Goal: Task Accomplishment & Management: Manage account settings

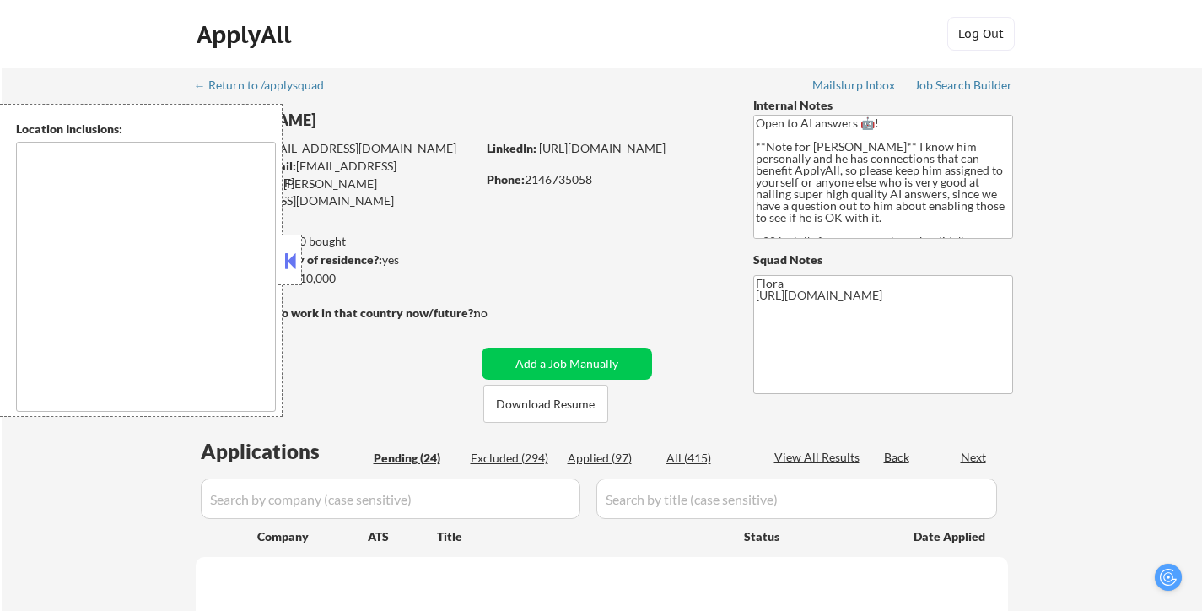
select select ""pending""
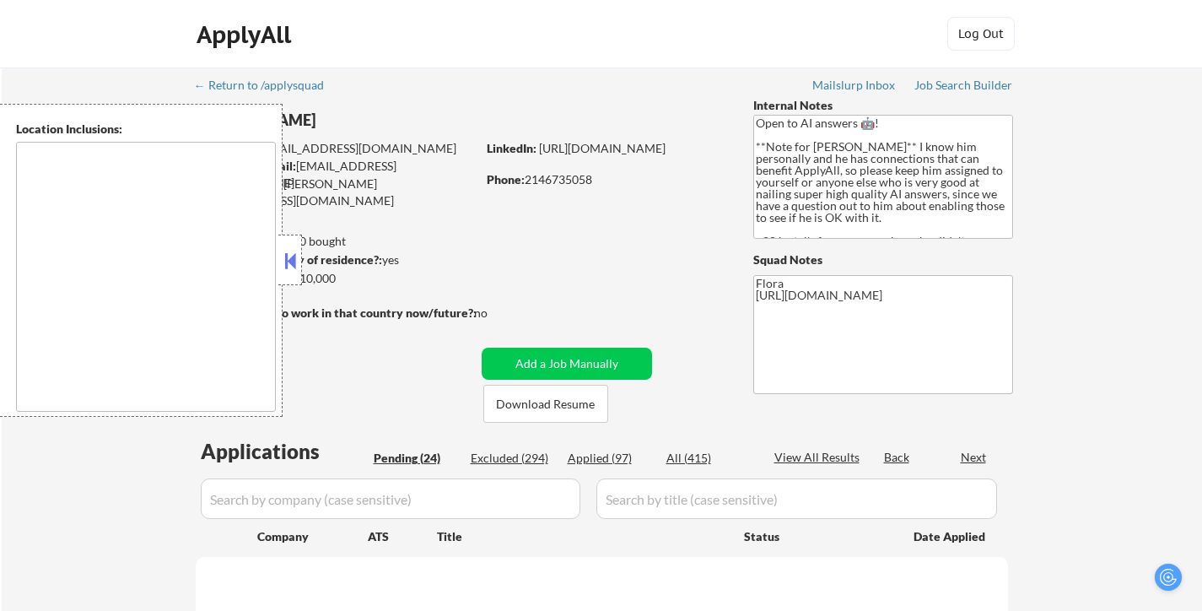
select select ""pending""
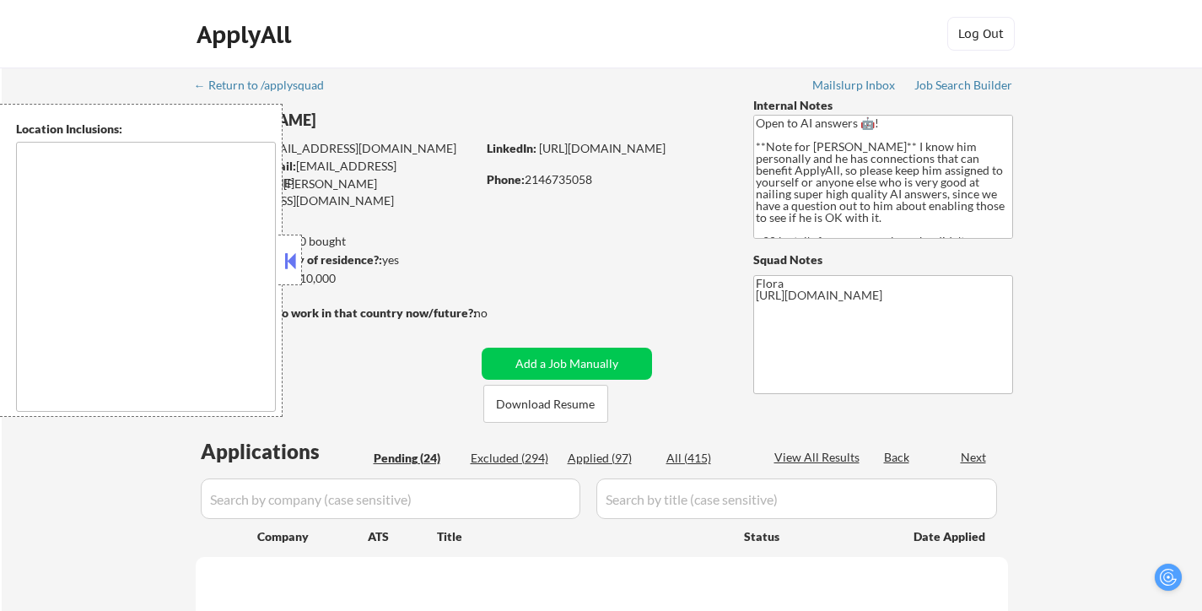
select select ""pending""
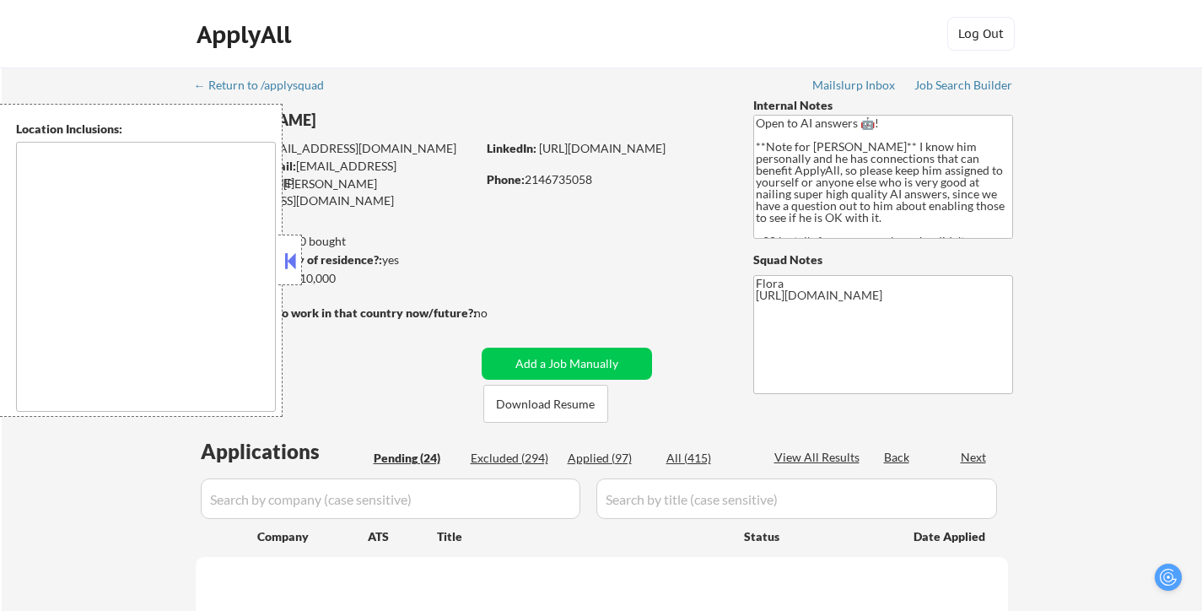
select select ""pending""
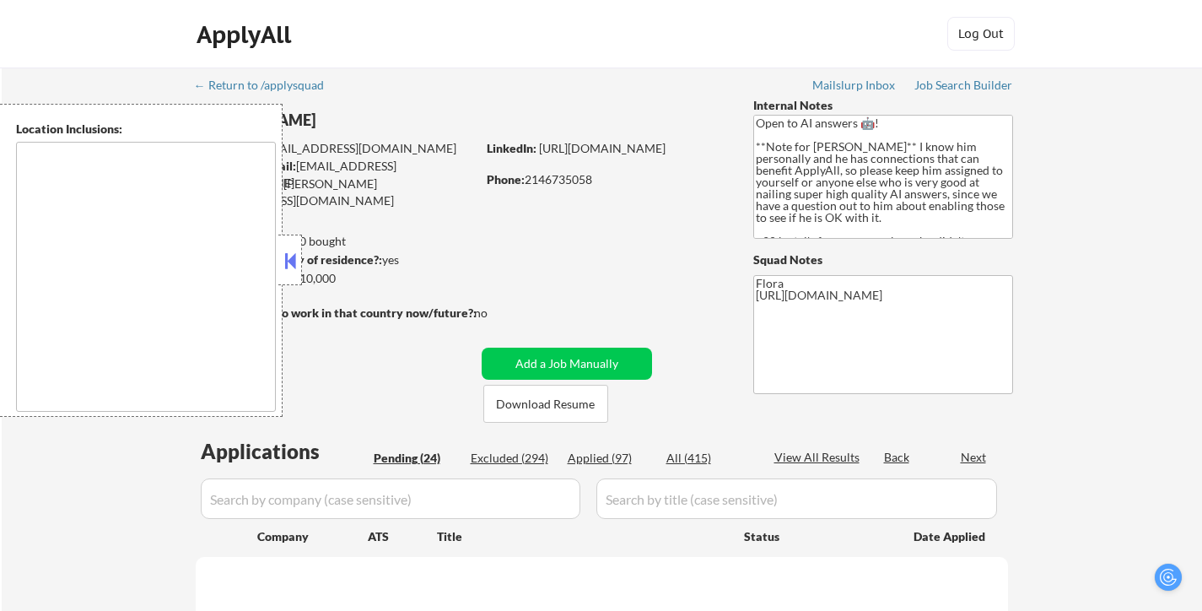
select select ""pending""
type textarea "[US_STATE], [GEOGRAPHIC_DATA] [GEOGRAPHIC_DATA], [GEOGRAPHIC_DATA] [GEOGRAPHIC_…"
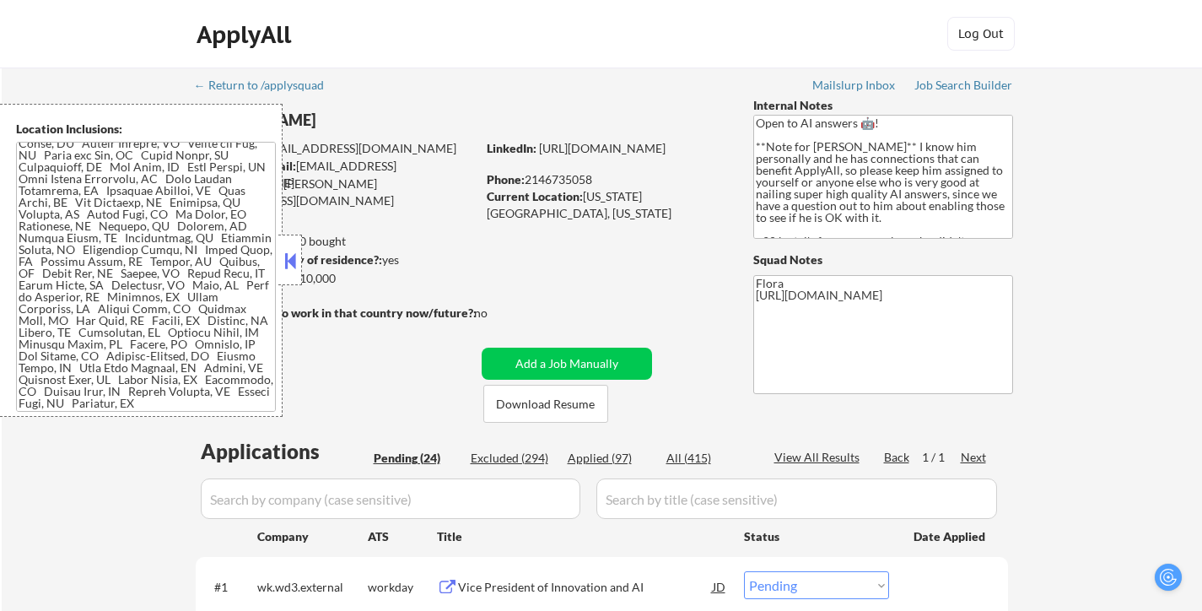
select select ""pending""
click at [543, 413] on button "Download Resume" at bounding box center [546, 404] width 125 height 38
click at [300, 262] on div at bounding box center [290, 260] width 24 height 51
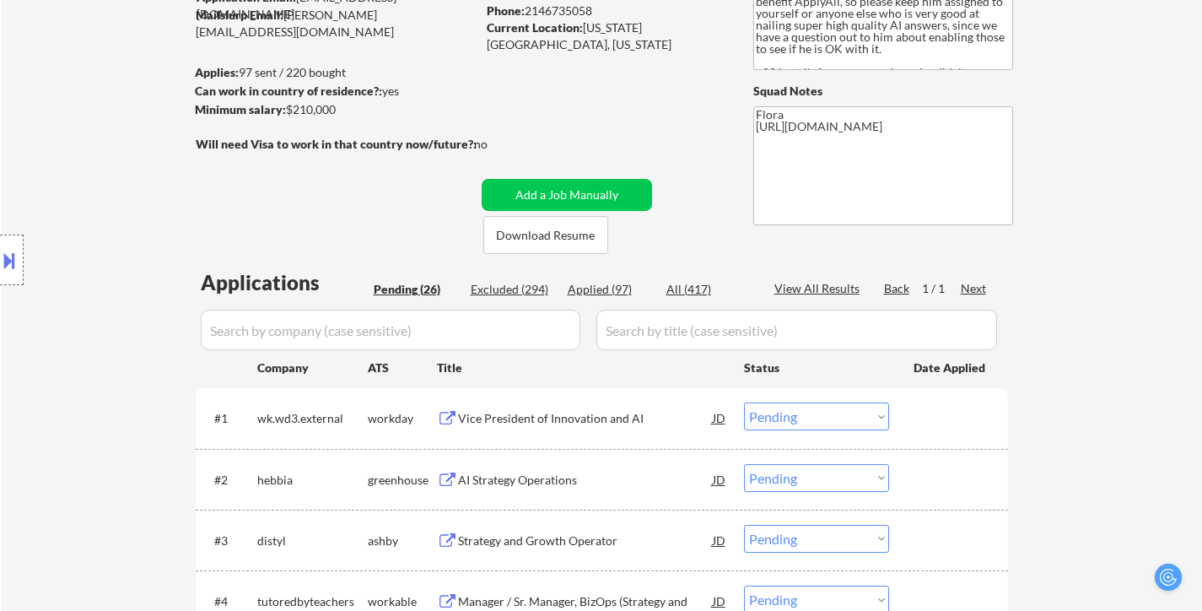
scroll to position [253, 0]
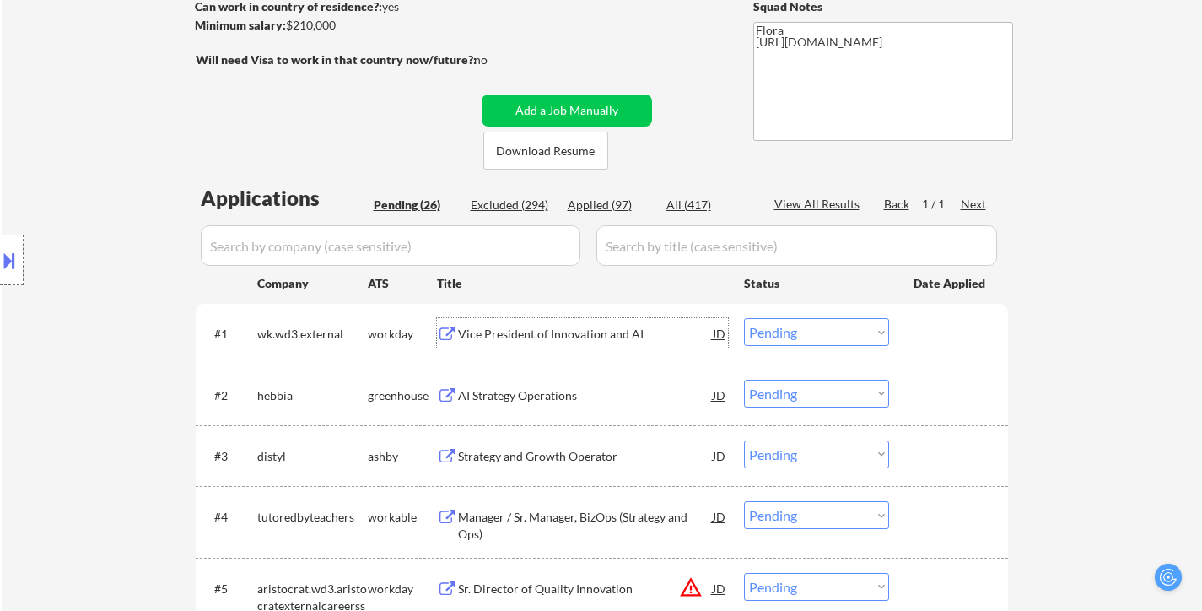
click at [586, 340] on div "Vice President of Innovation and AI" at bounding box center [585, 334] width 255 height 17
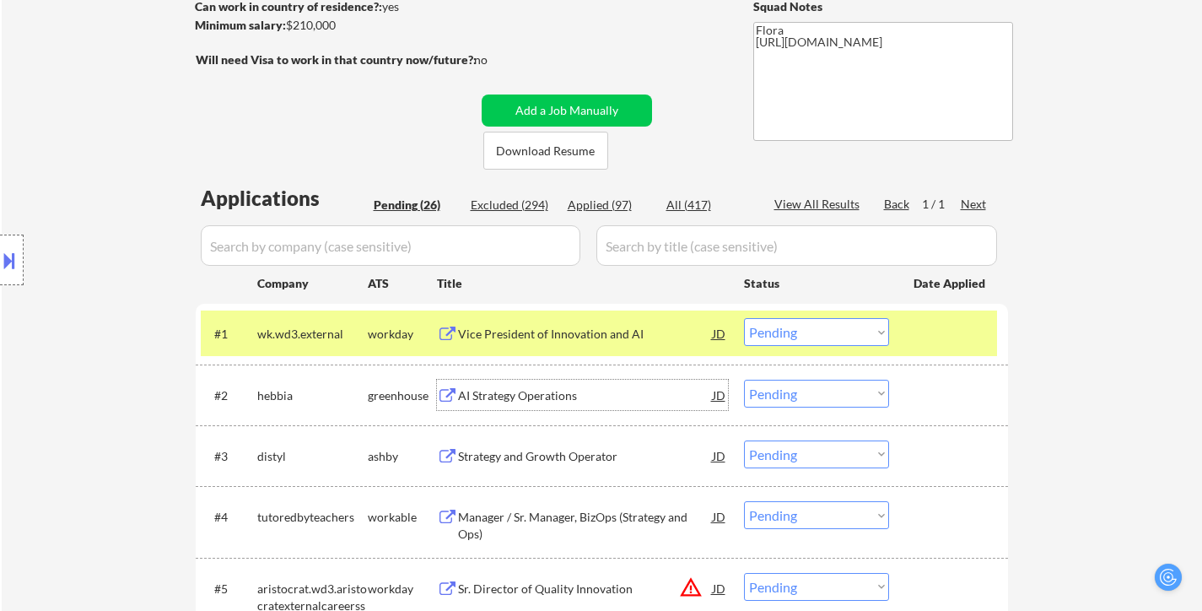
click at [521, 393] on div "AI Strategy Operations" at bounding box center [585, 395] width 255 height 17
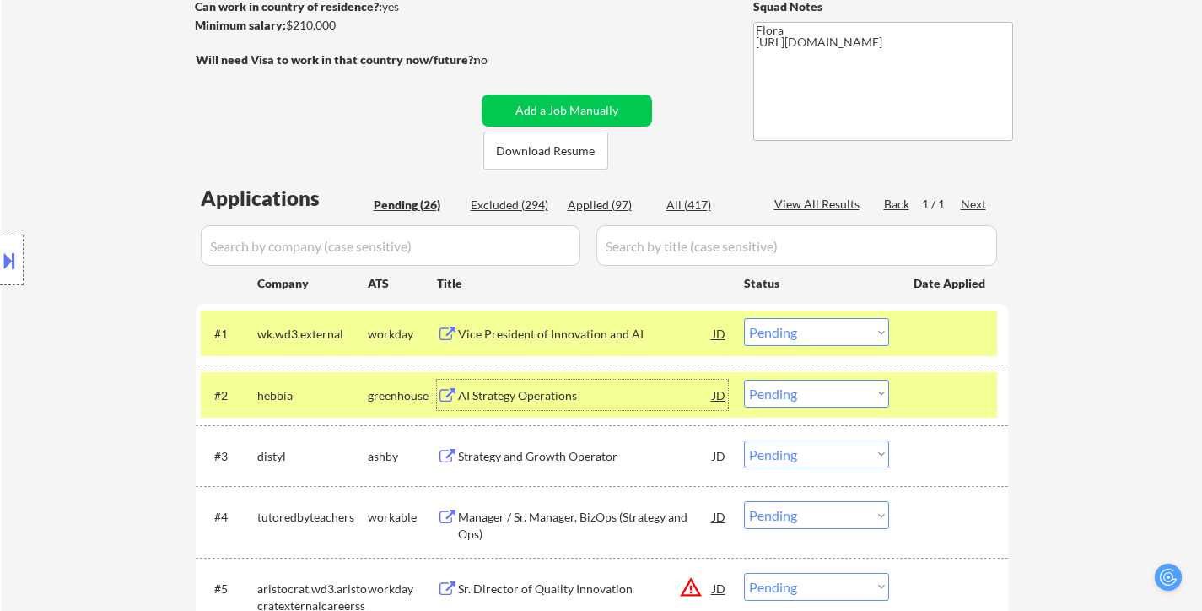
click at [828, 397] on select "Choose an option... Pending Applied Excluded (Questions) Excluded (Expired) Exc…" at bounding box center [816, 394] width 145 height 28
click at [744, 380] on select "Choose an option... Pending Applied Excluded (Questions) Excluded (Expired) Exc…" at bounding box center [816, 394] width 145 height 28
click at [546, 457] on div "Strategy and Growth Operator" at bounding box center [585, 456] width 255 height 17
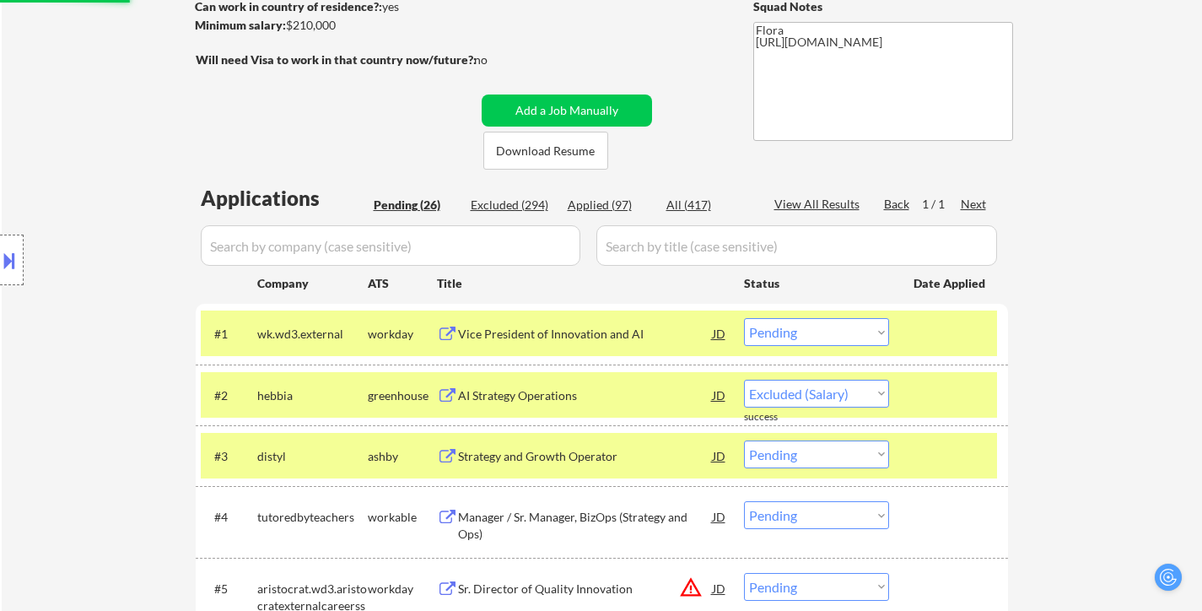
select select ""pending""
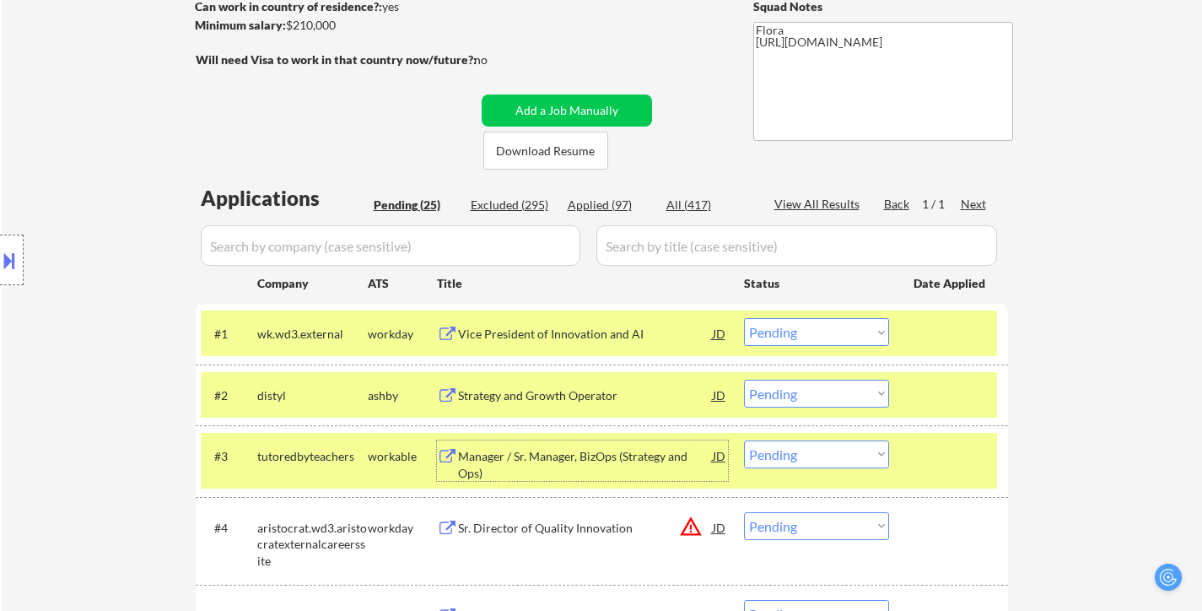
click at [804, 337] on select "Choose an option... Pending Applied Excluded (Questions) Excluded (Expired) Exc…" at bounding box center [816, 332] width 145 height 28
click at [744, 318] on select "Choose an option... Pending Applied Excluded (Questions) Excluded (Expired) Exc…" at bounding box center [816, 332] width 145 height 28
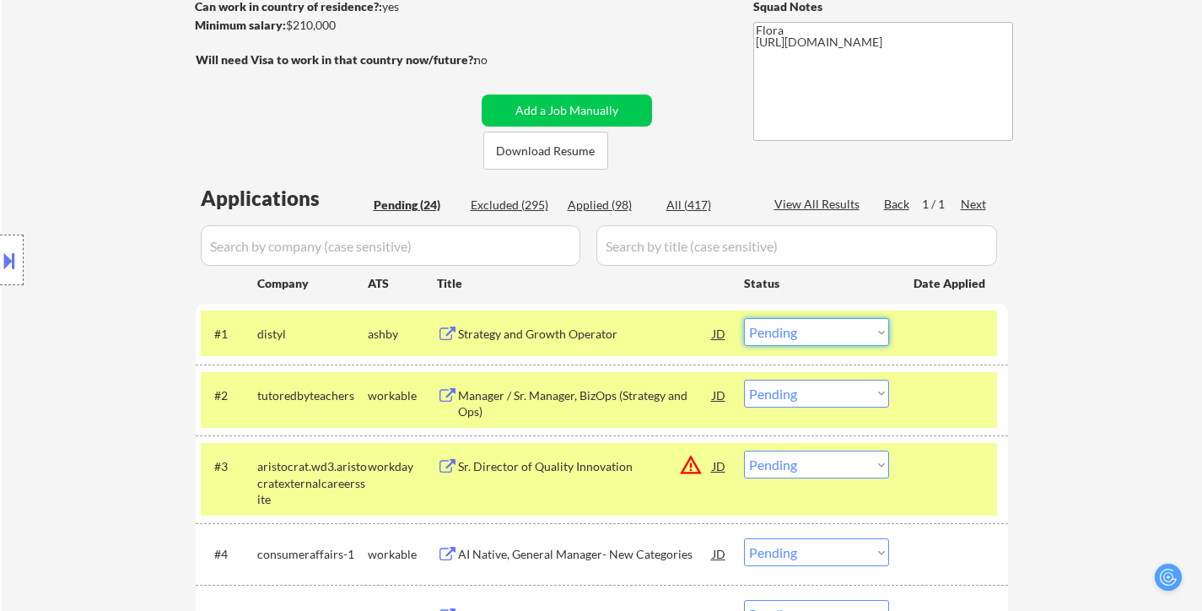
click at [794, 333] on select "Choose an option... Pending Applied Excluded (Questions) Excluded (Expired) Exc…" at bounding box center [816, 332] width 145 height 28
click at [744, 318] on select "Choose an option... Pending Applied Excluded (Questions) Excluded (Expired) Exc…" at bounding box center [816, 332] width 145 height 28
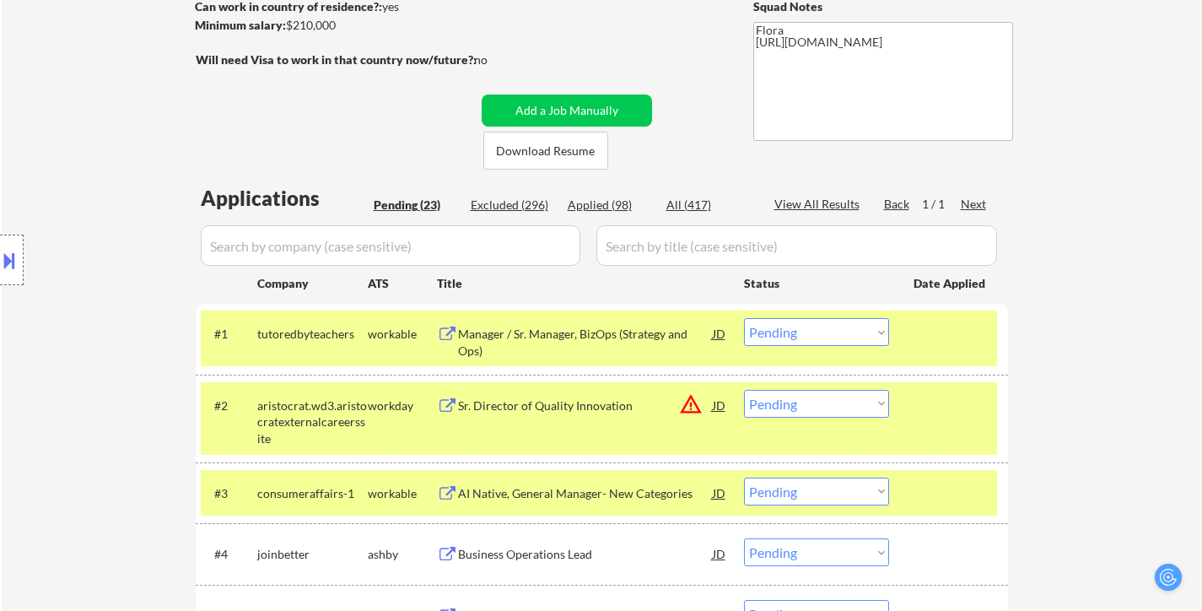
drag, startPoint x: 964, startPoint y: 340, endPoint x: 959, endPoint y: 396, distance: 55.9
click at [963, 343] on div at bounding box center [951, 333] width 74 height 30
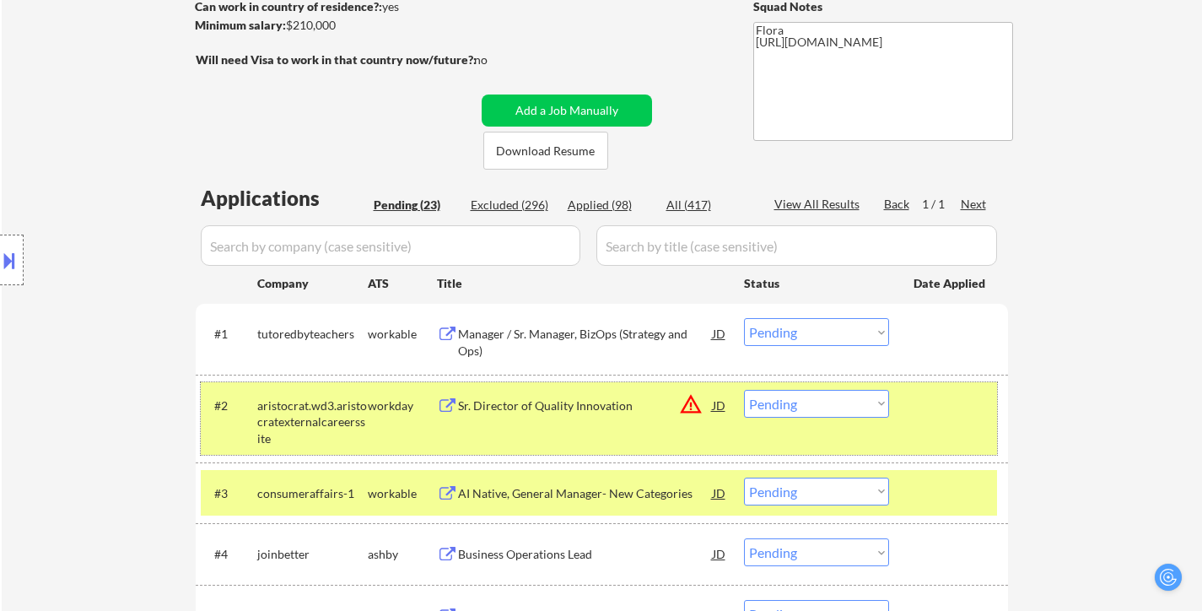
click at [958, 398] on div at bounding box center [951, 405] width 74 height 30
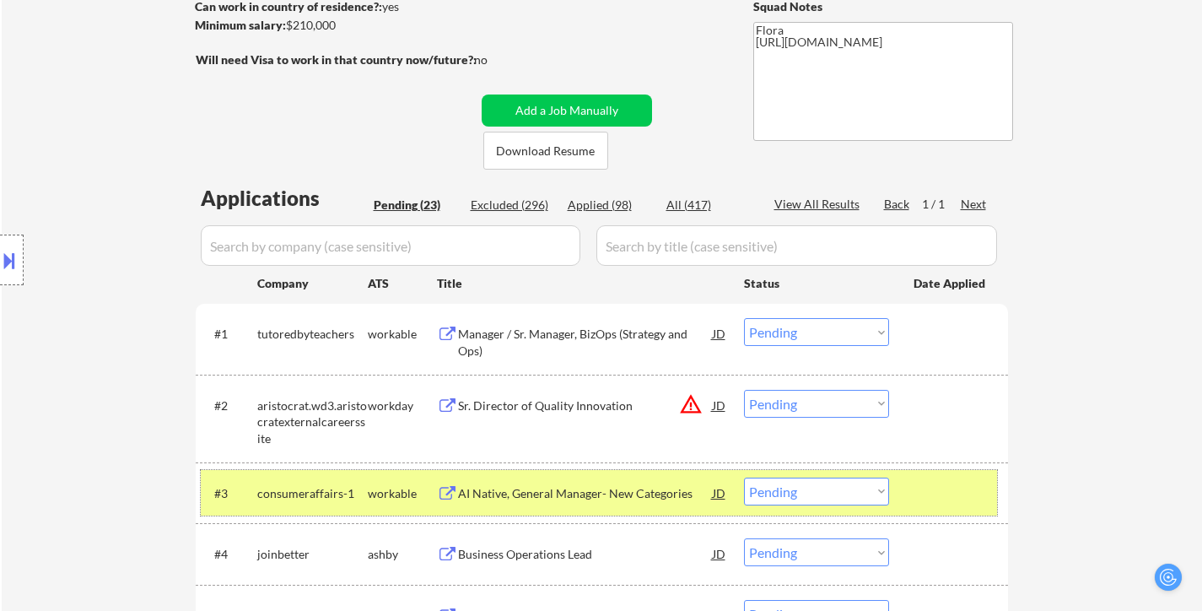
click at [943, 488] on div at bounding box center [951, 493] width 74 height 30
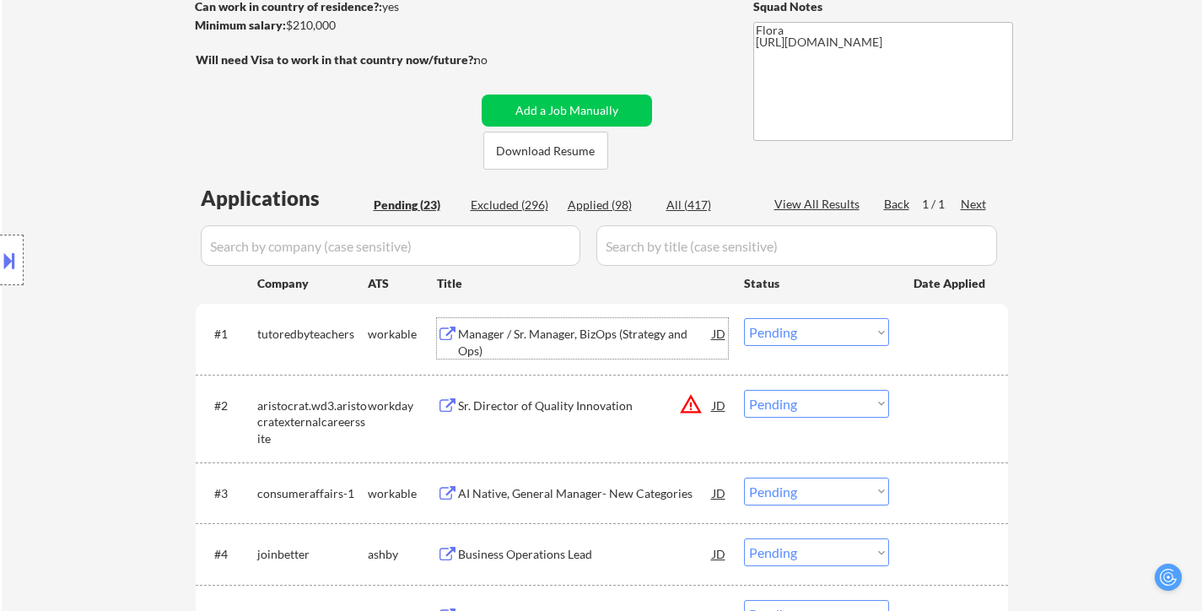
click at [573, 334] on div "Manager / Sr. Manager, BizOps (Strategy and Ops)" at bounding box center [585, 342] width 255 height 33
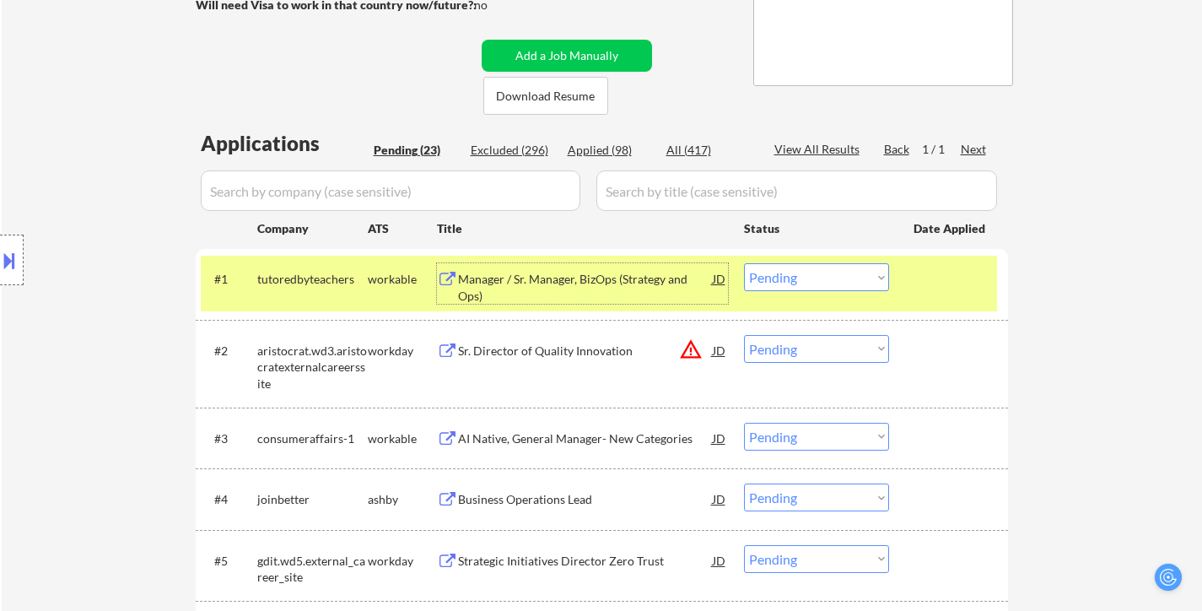
scroll to position [338, 0]
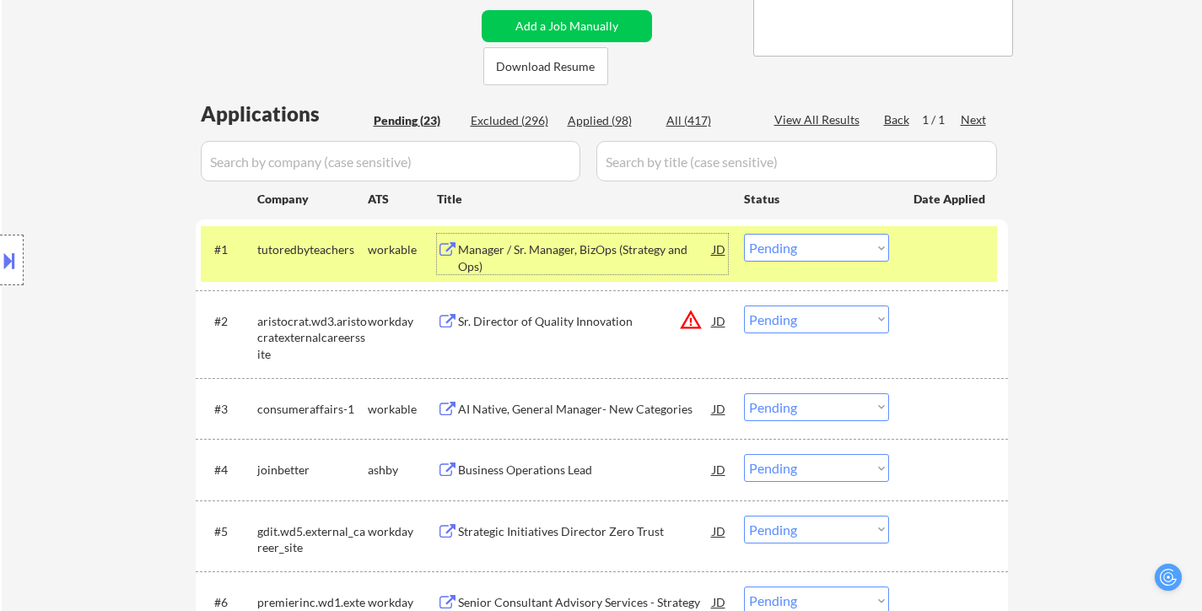
click at [566, 332] on div "Sr. Director of Quality Innovation" at bounding box center [585, 320] width 255 height 30
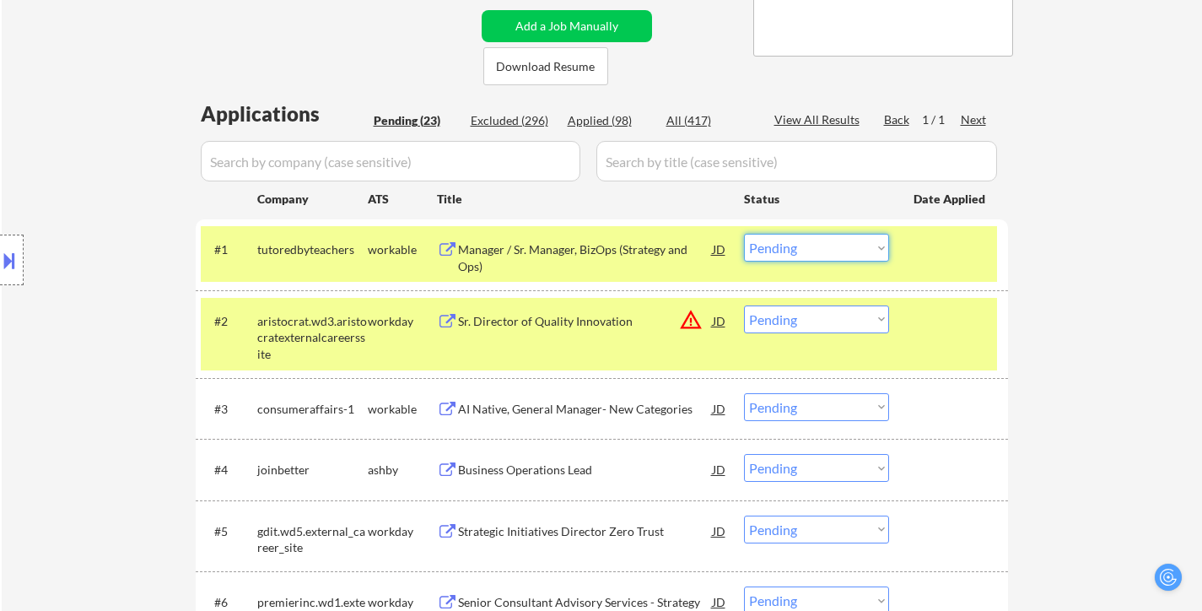
click at [828, 238] on select "Choose an option... Pending Applied Excluded (Questions) Excluded (Expired) Exc…" at bounding box center [816, 248] width 145 height 28
click at [744, 234] on select "Choose an option... Pending Applied Excluded (Questions) Excluded (Expired) Exc…" at bounding box center [816, 248] width 145 height 28
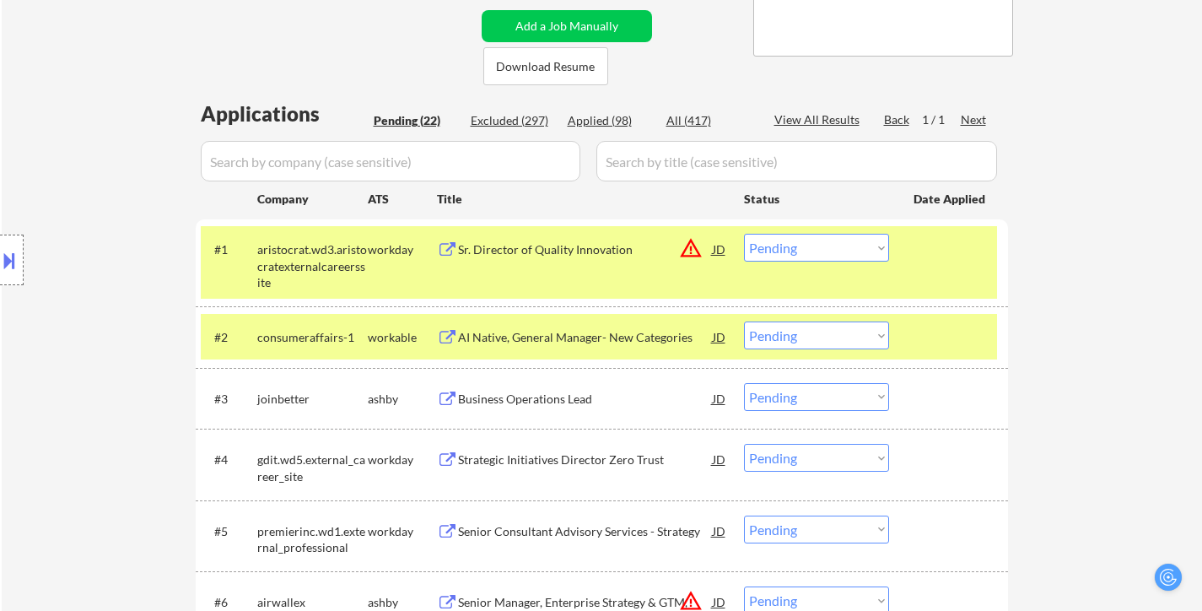
click at [943, 321] on div "#2 consumeraffairs-1 workable AI [DEMOGRAPHIC_DATA], General Manager- New Categ…" at bounding box center [599, 337] width 797 height 46
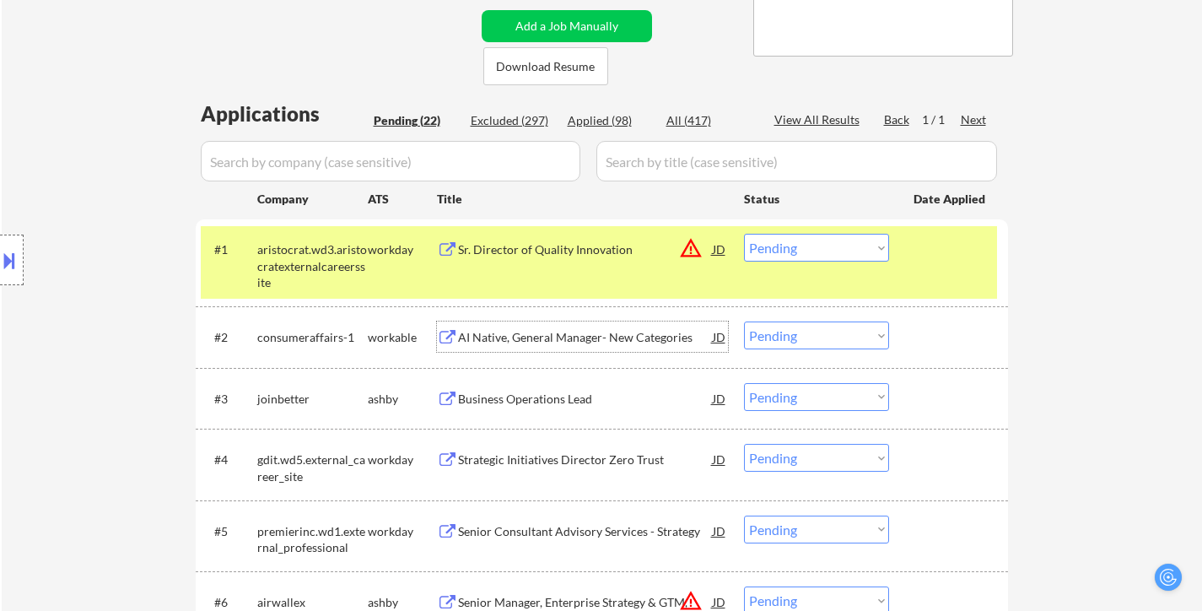
click at [579, 342] on div "AI Native, General Manager- New Categories" at bounding box center [585, 337] width 255 height 17
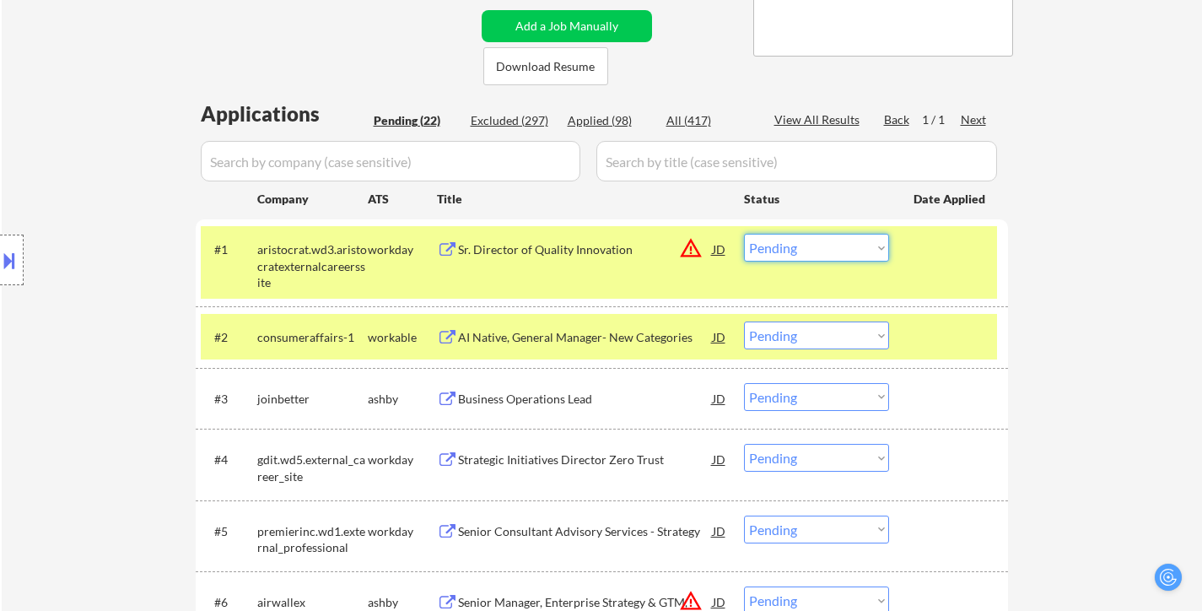
click at [828, 247] on select "Choose an option... Pending Applied Excluded (Questions) Excluded (Expired) Exc…" at bounding box center [816, 248] width 145 height 28
click at [744, 234] on select "Choose an option... Pending Applied Excluded (Questions) Excluded (Expired) Exc…" at bounding box center [816, 248] width 145 height 28
select select ""pending""
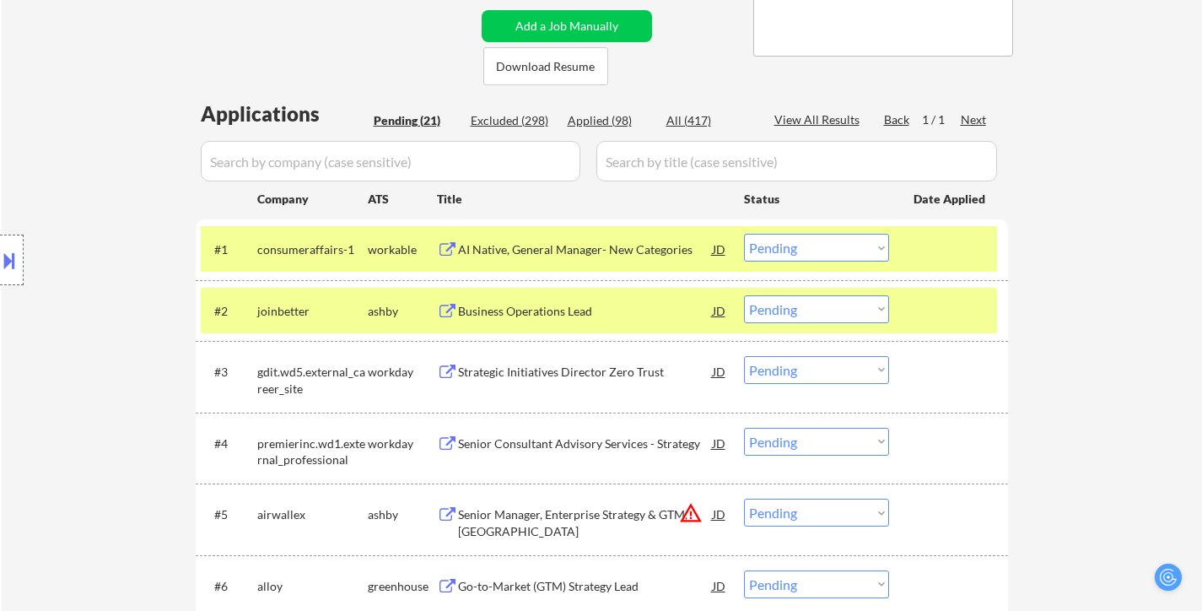
drag, startPoint x: 933, startPoint y: 306, endPoint x: 815, endPoint y: 305, distance: 118.1
click at [935, 305] on div at bounding box center [951, 310] width 74 height 30
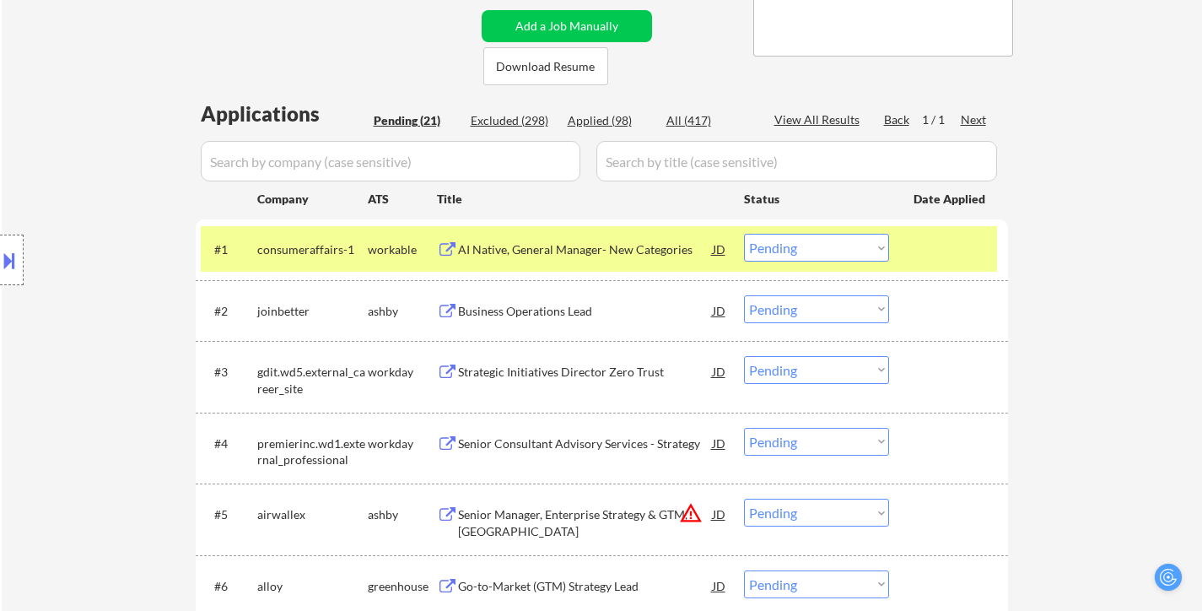
click at [597, 315] on div "Business Operations Lead" at bounding box center [585, 311] width 255 height 17
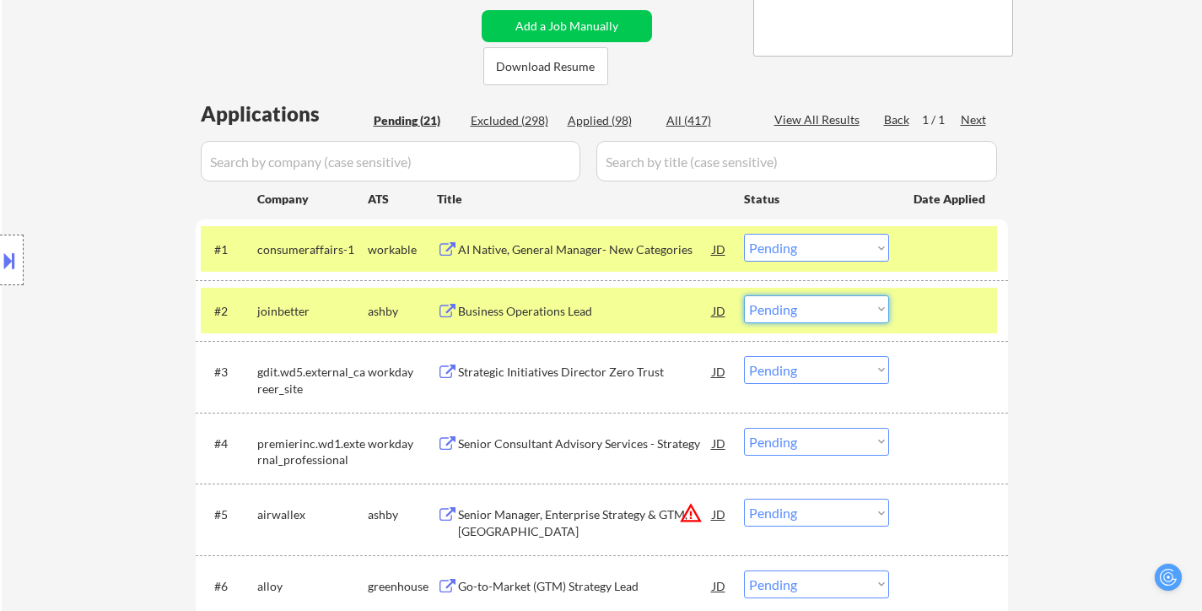
click at [825, 314] on select "Choose an option... Pending Applied Excluded (Questions) Excluded (Expired) Exc…" at bounding box center [816, 309] width 145 height 28
click at [744, 295] on select "Choose an option... Pending Applied Excluded (Questions) Excluded (Expired) Exc…" at bounding box center [816, 309] width 145 height 28
click at [607, 375] on div "Strategic Initiatives Director Zero Trust" at bounding box center [585, 372] width 255 height 17
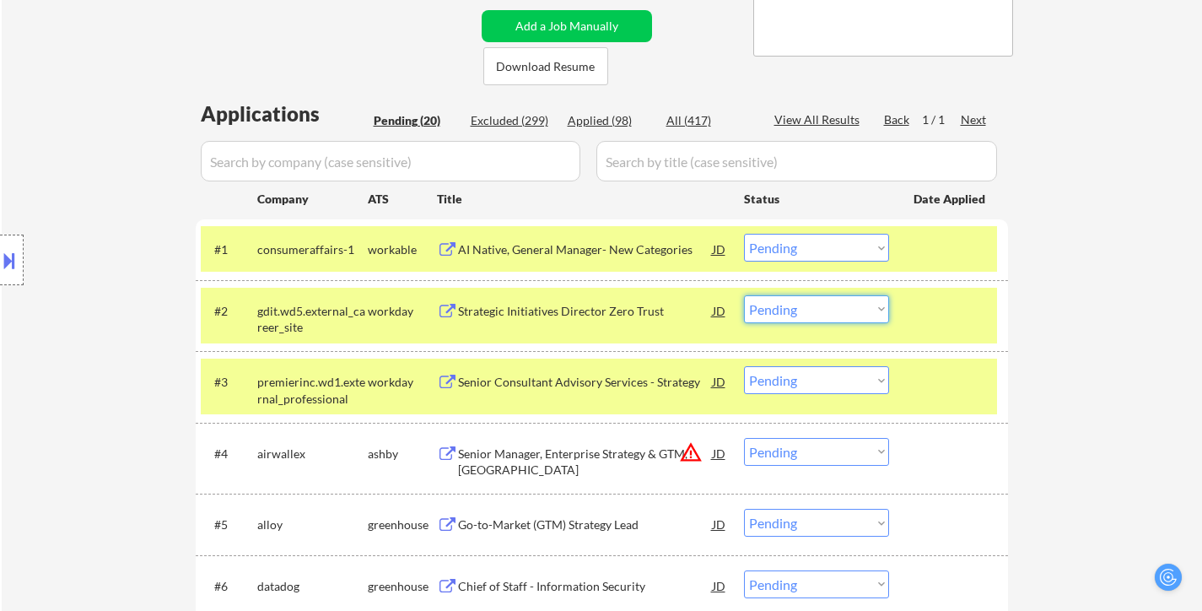
click at [835, 309] on select "Choose an option... Pending Applied Excluded (Questions) Excluded (Expired) Exc…" at bounding box center [816, 309] width 145 height 28
click at [744, 295] on select "Choose an option... Pending Applied Excluded (Questions) Excluded (Expired) Exc…" at bounding box center [816, 309] width 145 height 28
select select ""pending""
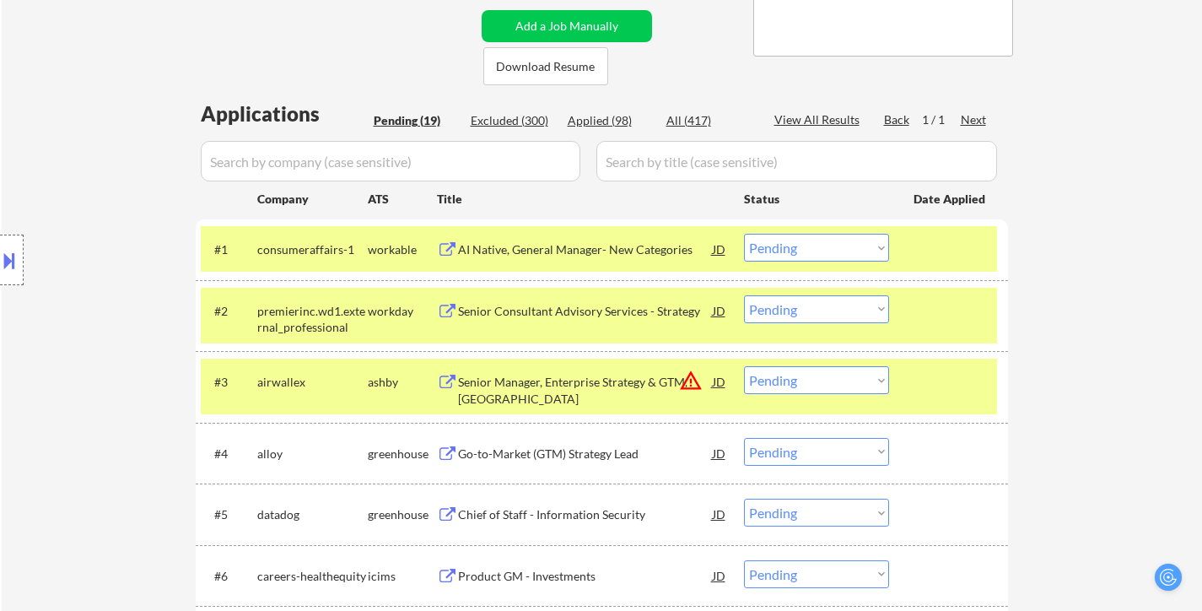
drag, startPoint x: 932, startPoint y: 366, endPoint x: 914, endPoint y: 353, distance: 22.3
click at [932, 367] on div at bounding box center [951, 381] width 74 height 30
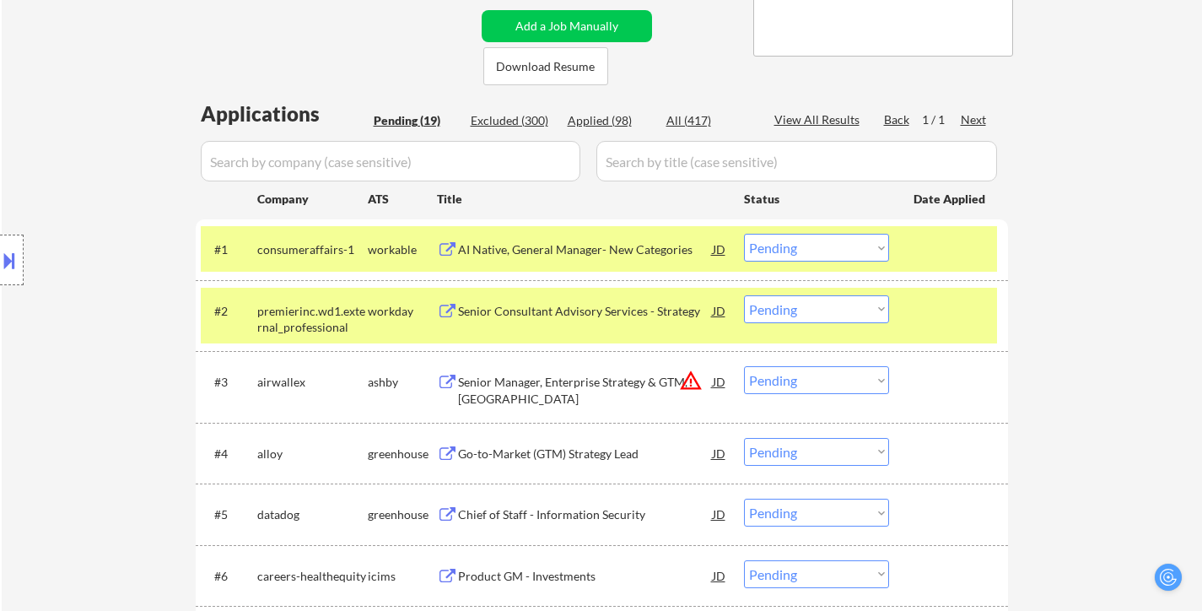
drag, startPoint x: 925, startPoint y: 311, endPoint x: 910, endPoint y: 311, distance: 14.3
click at [926, 311] on div at bounding box center [951, 310] width 74 height 30
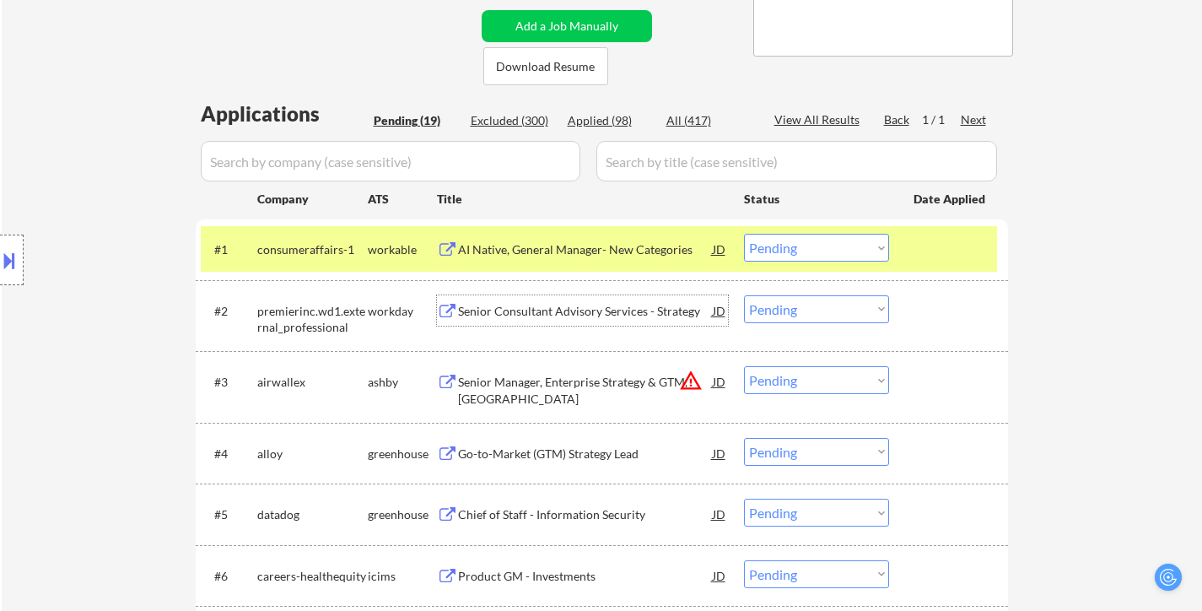
click at [581, 295] on div "Senior Consultant Advisory Services - Strategy" at bounding box center [585, 310] width 255 height 30
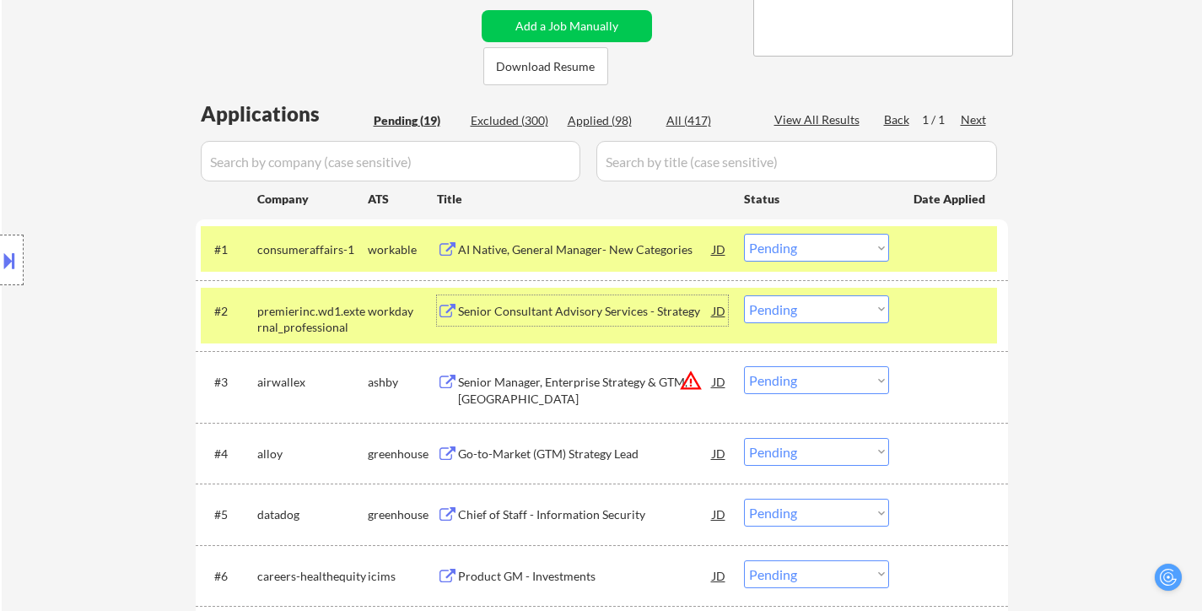
click at [843, 244] on select "Choose an option... Pending Applied Excluded (Questions) Excluded (Expired) Exc…" at bounding box center [816, 248] width 145 height 28
click at [744, 234] on select "Choose an option... Pending Applied Excluded (Questions) Excluded (Expired) Exc…" at bounding box center [816, 248] width 145 height 28
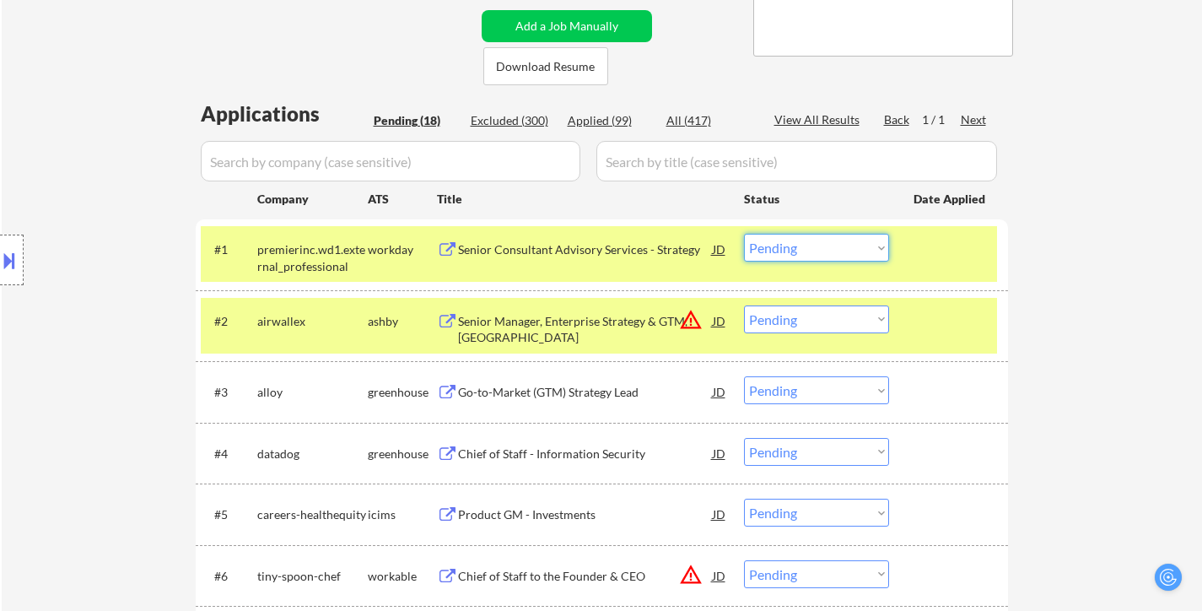
click at [840, 247] on select "Choose an option... Pending Applied Excluded (Questions) Excluded (Expired) Exc…" at bounding box center [816, 248] width 145 height 28
click at [744, 234] on select "Choose an option... Pending Applied Excluded (Questions) Excluded (Expired) Exc…" at bounding box center [816, 248] width 145 height 28
click at [560, 313] on div "Senior Manager, Enterprise Strategy & GTM, [GEOGRAPHIC_DATA]" at bounding box center [585, 329] width 255 height 33
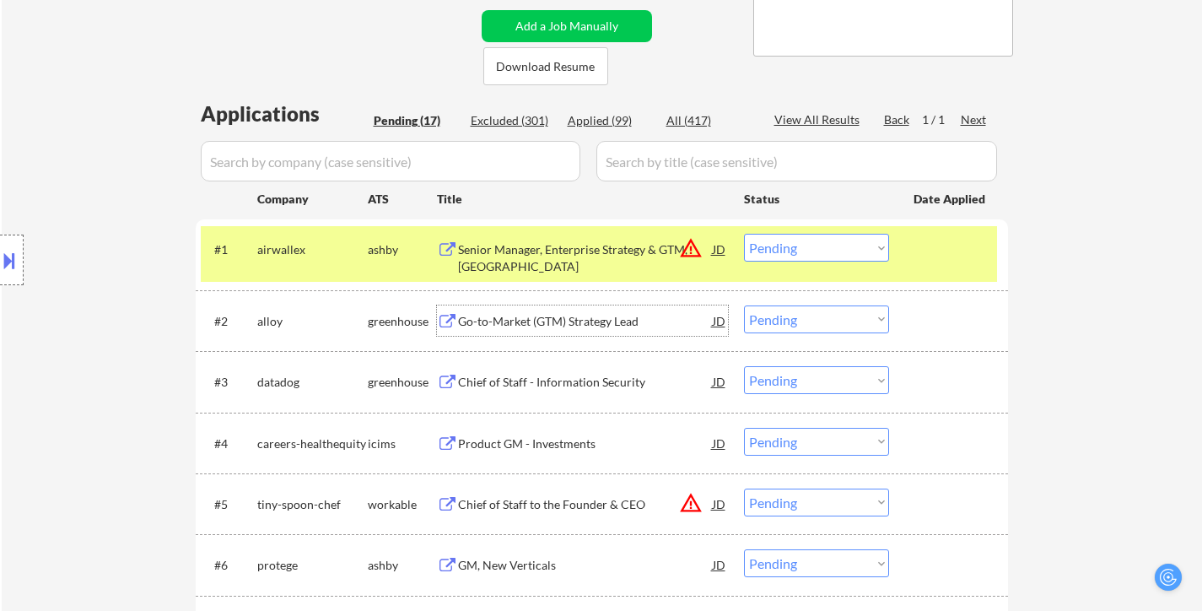
click at [587, 319] on div "Go-to-Market (GTM) Strategy Lead" at bounding box center [585, 321] width 255 height 17
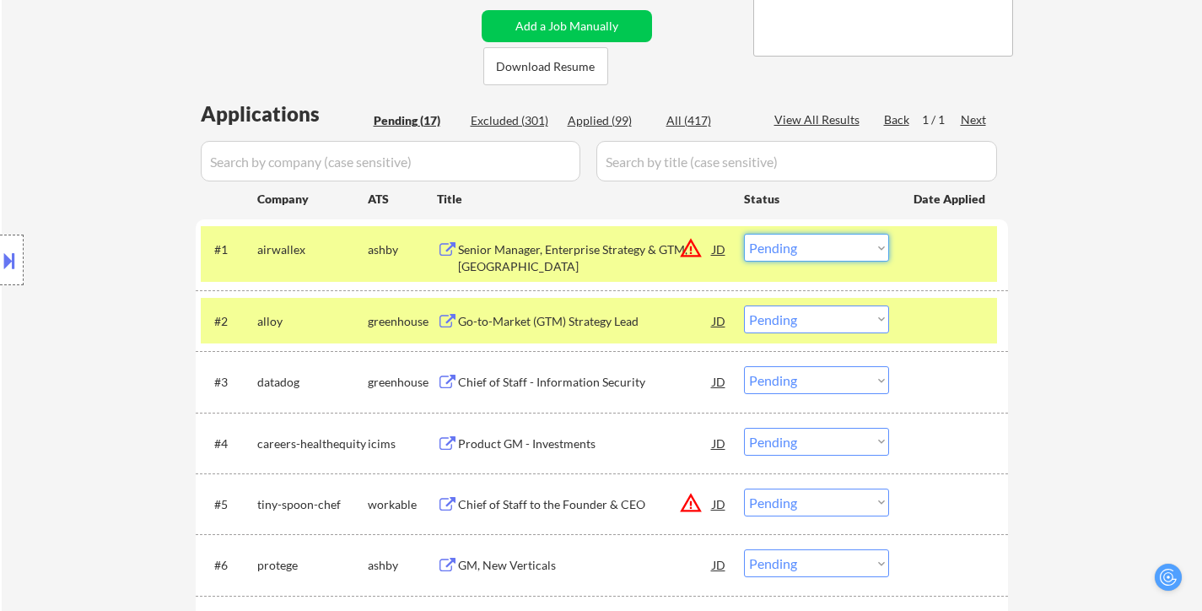
click at [849, 253] on select "Choose an option... Pending Applied Excluded (Questions) Excluded (Expired) Exc…" at bounding box center [816, 248] width 145 height 28
click at [744, 234] on select "Choose an option... Pending Applied Excluded (Questions) Excluded (Expired) Exc…" at bounding box center [816, 248] width 145 height 28
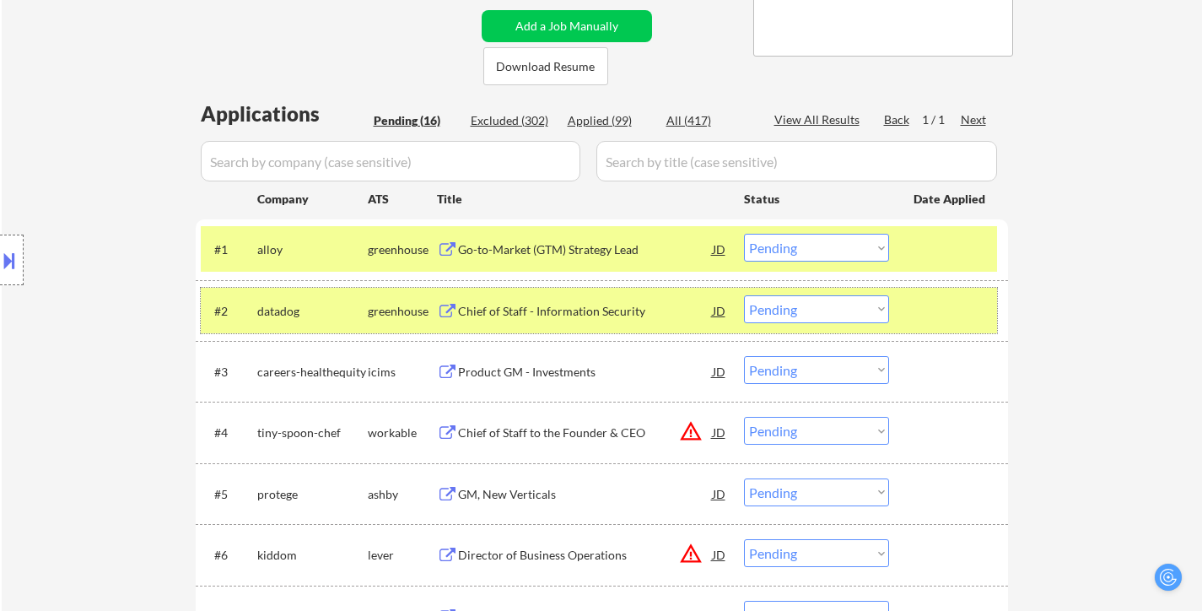
click at [926, 311] on div at bounding box center [951, 310] width 74 height 30
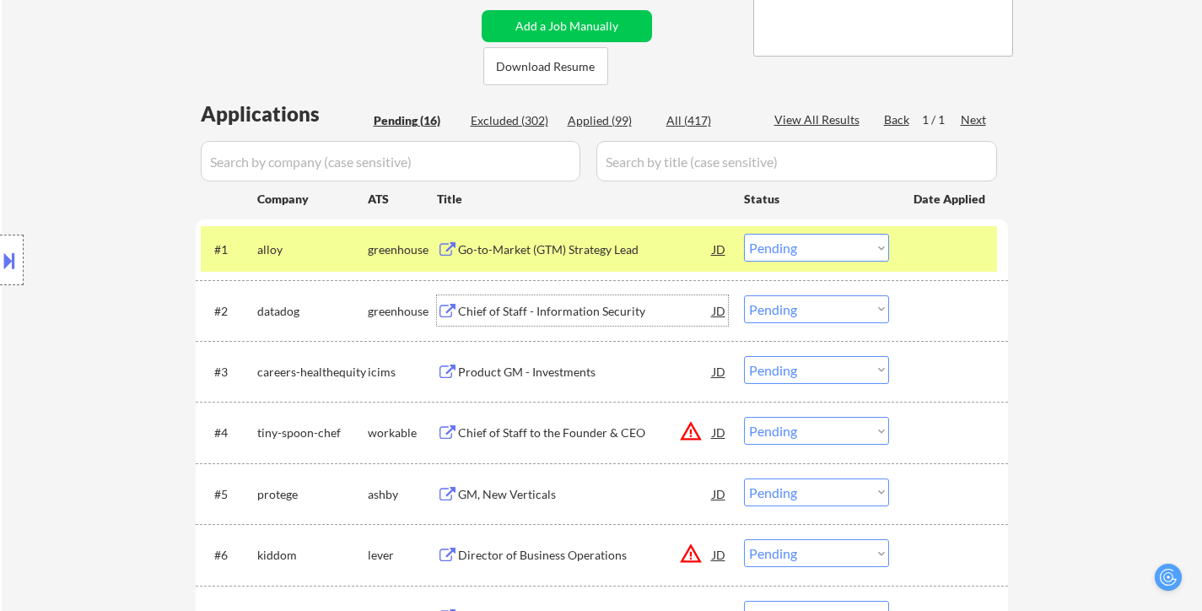
click at [551, 311] on div "Chief of Staff - Information Security" at bounding box center [585, 311] width 255 height 17
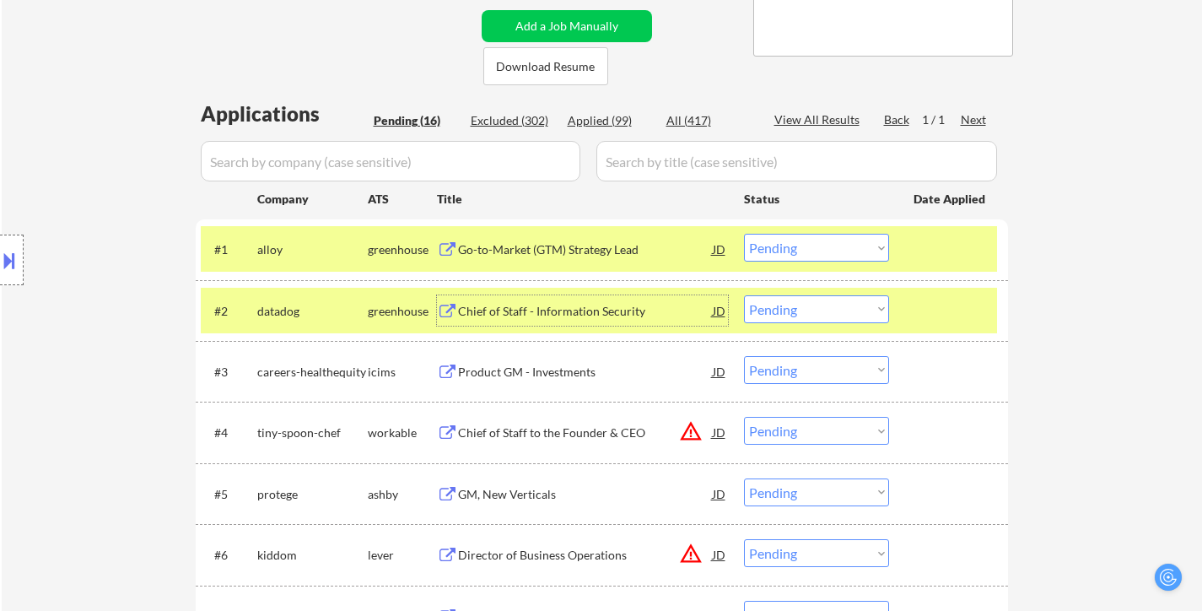
click at [862, 247] on select "Choose an option... Pending Applied Excluded (Questions) Excluded (Expired) Exc…" at bounding box center [816, 248] width 145 height 28
click at [744, 234] on select "Choose an option... Pending Applied Excluded (Questions) Excluded (Expired) Exc…" at bounding box center [816, 248] width 145 height 28
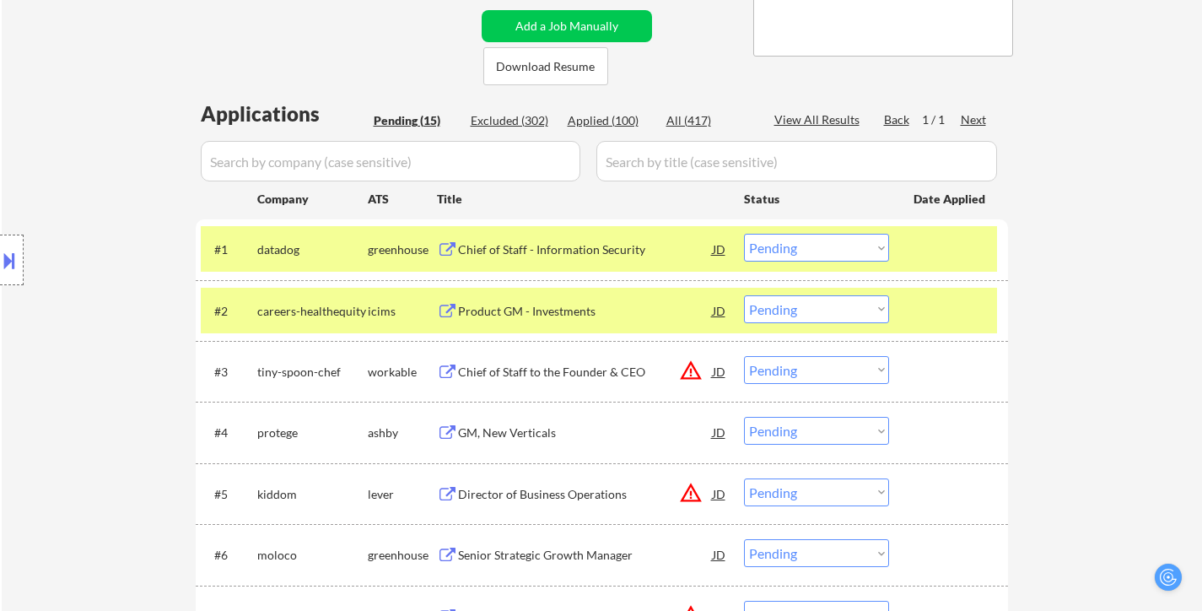
click at [862, 239] on select "Choose an option... Pending Applied Excluded (Questions) Excluded (Expired) Exc…" at bounding box center [816, 248] width 145 height 28
click at [744, 234] on select "Choose an option... Pending Applied Excluded (Questions) Excluded (Expired) Exc…" at bounding box center [816, 248] width 145 height 28
select select ""pending""
